Goal: Task Accomplishment & Management: Manage account settings

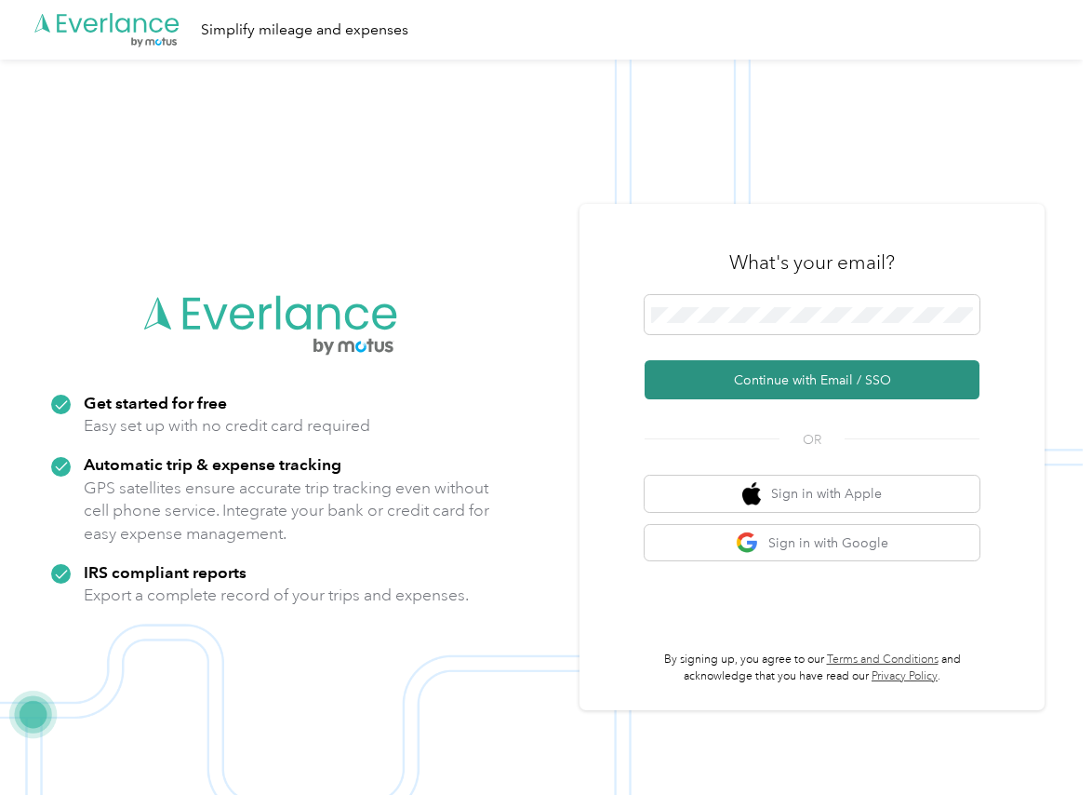
click at [718, 378] on button "Continue with Email / SSO" at bounding box center [812, 379] width 335 height 39
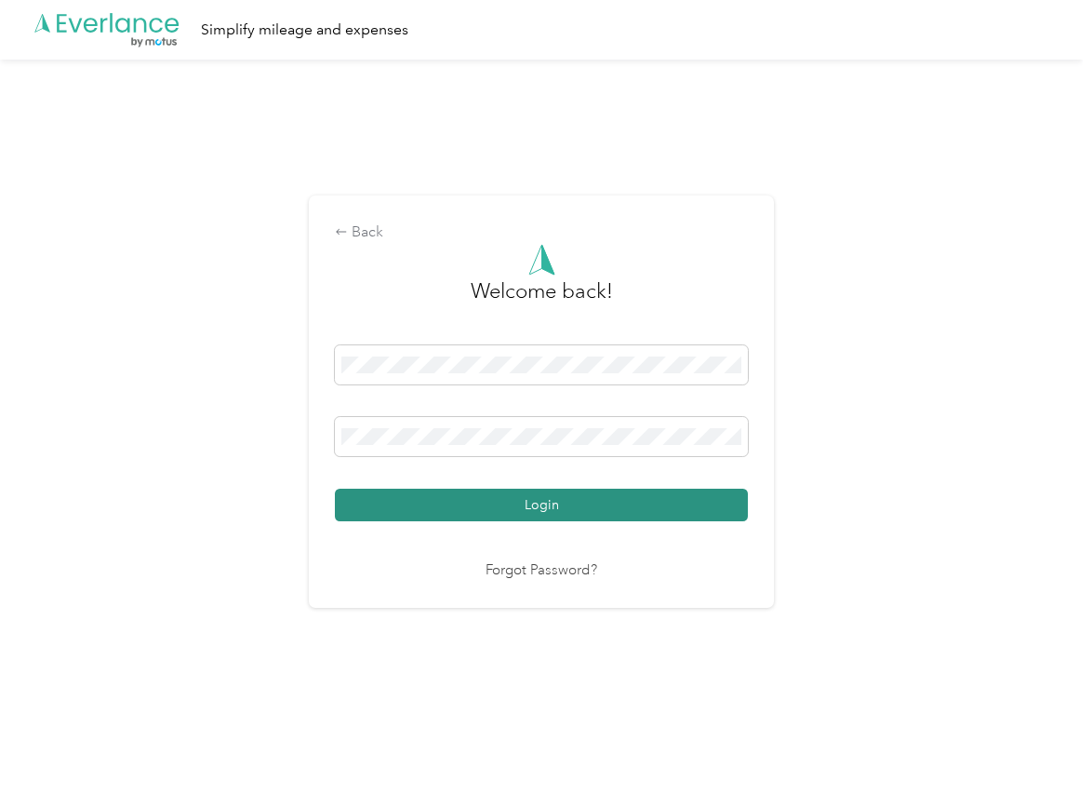
click at [382, 505] on button "Login" at bounding box center [541, 505] width 413 height 33
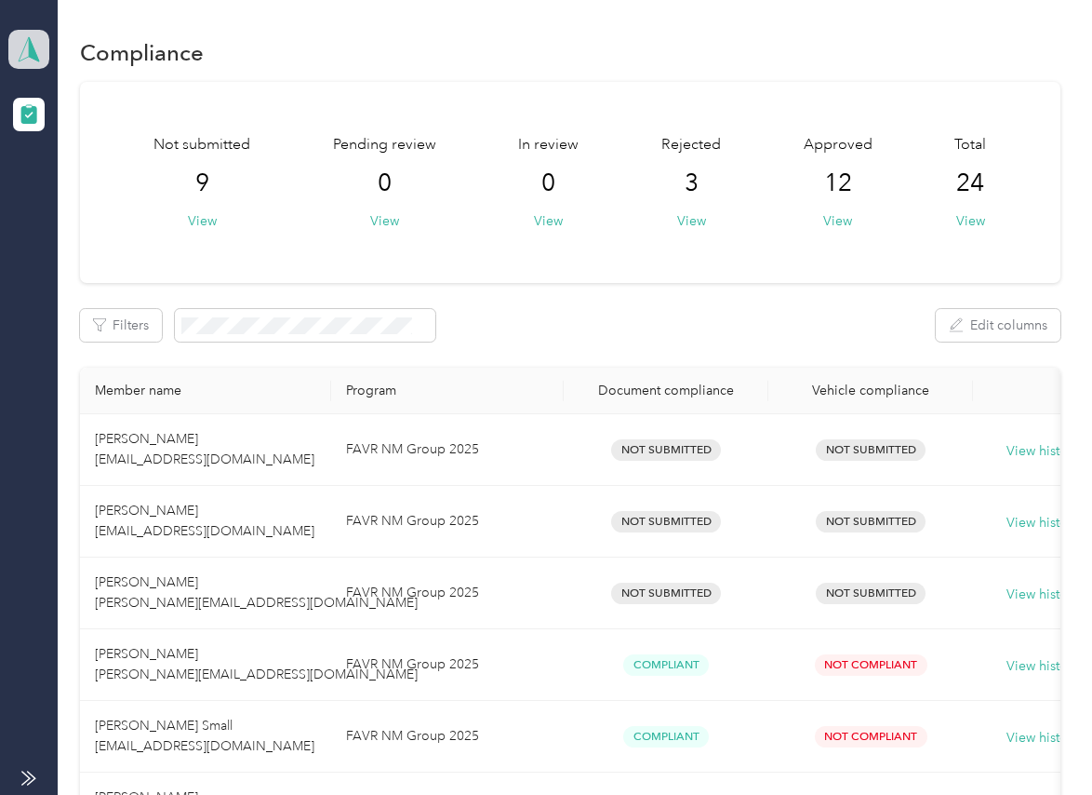
click at [23, 43] on icon at bounding box center [29, 49] width 28 height 26
click at [68, 185] on div "Log out" at bounding box center [60, 195] width 72 height 20
